Goal: Task Accomplishment & Management: Complete application form

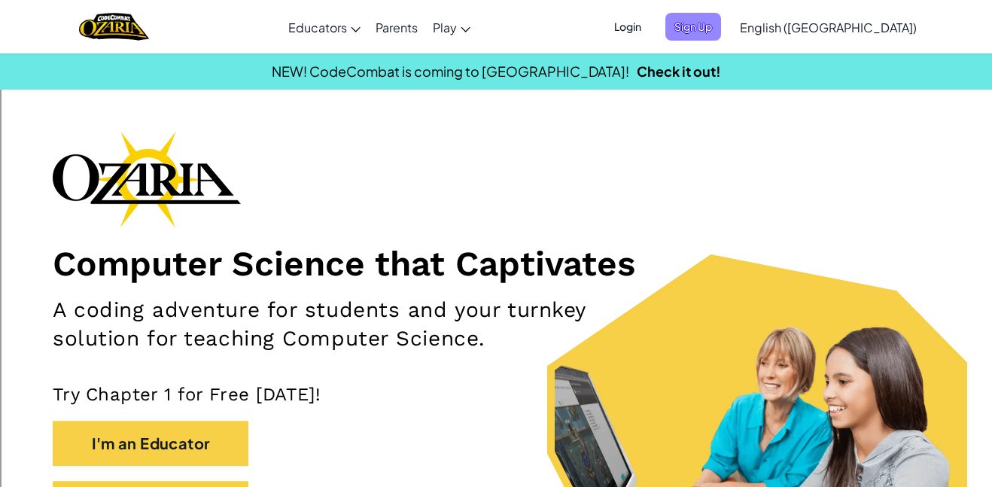
click at [721, 22] on span "Sign Up" at bounding box center [693, 27] width 56 height 28
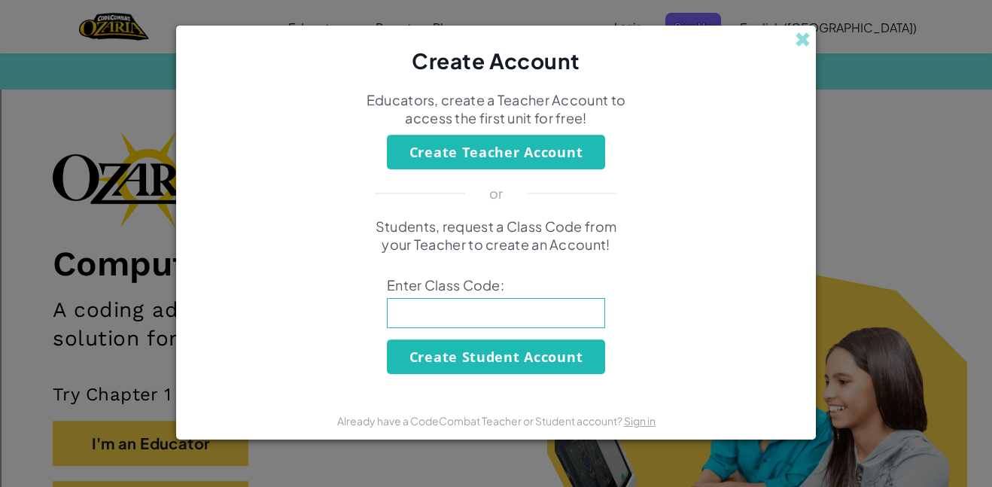
click at [920, 172] on div "Create Account Educators, create a Teacher Account to access the first unit for…" at bounding box center [496, 243] width 992 height 487
click at [796, 41] on span at bounding box center [803, 40] width 16 height 16
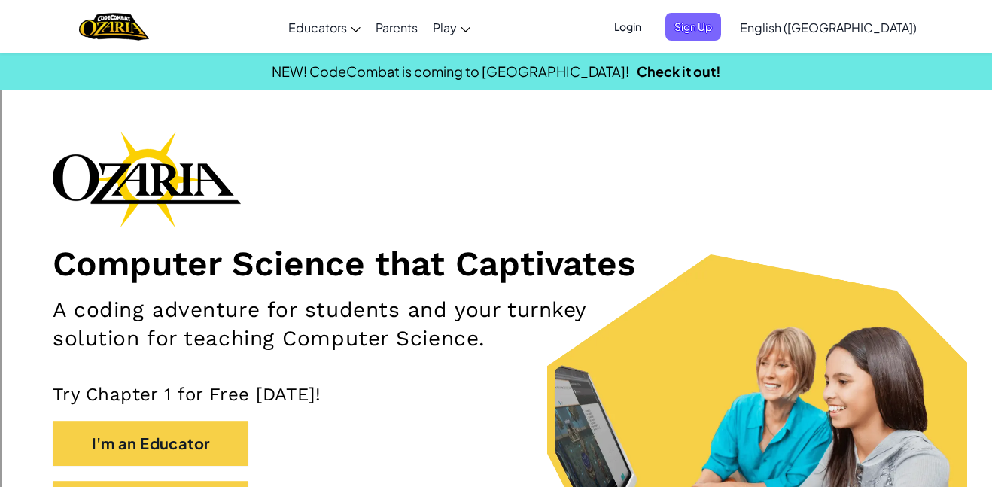
click at [650, 18] on span "Login" at bounding box center [627, 27] width 45 height 28
